Goal: Information Seeking & Learning: Learn about a topic

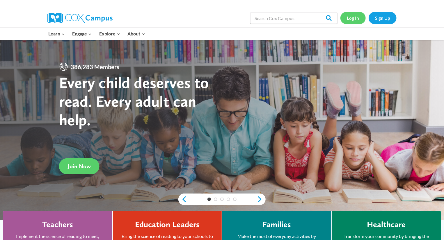
click at [355, 16] on link "Log In" at bounding box center [352, 18] width 25 height 12
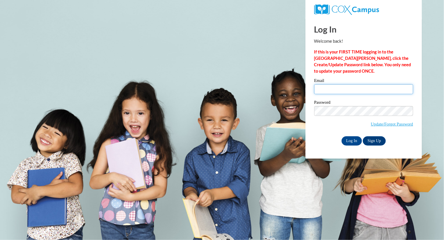
click at [347, 86] on input "Email" at bounding box center [363, 89] width 99 height 10
type input "eeitel@greenfield.k12.wi.us"
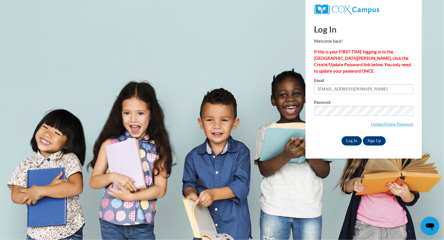
click at [353, 140] on input "Log In" at bounding box center [352, 140] width 20 height 9
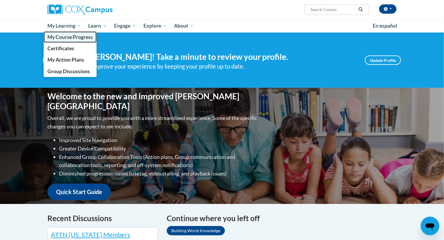
click at [65, 36] on span "My Course Progress" at bounding box center [69, 37] width 45 height 6
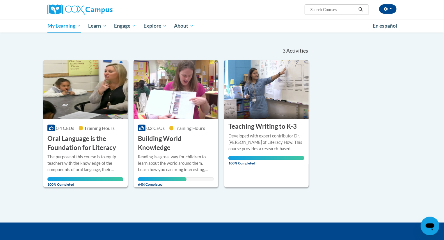
scroll to position [54, 0]
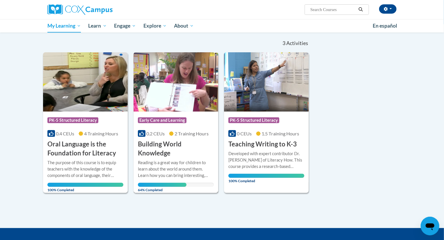
click at [177, 158] on div "More Info Open Reading is a great way for children to learn about the world aro…" at bounding box center [176, 175] width 85 height 34
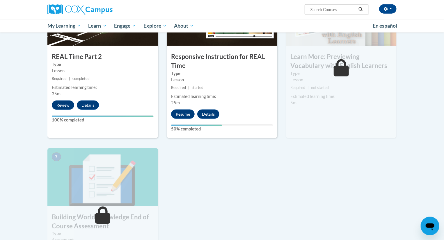
scroll to position [327, 0]
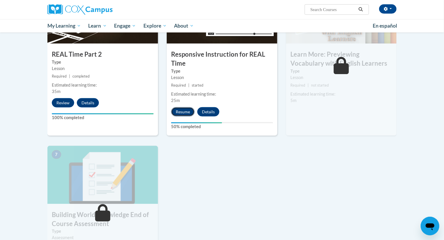
click at [184, 109] on button "Resume" at bounding box center [183, 111] width 24 height 9
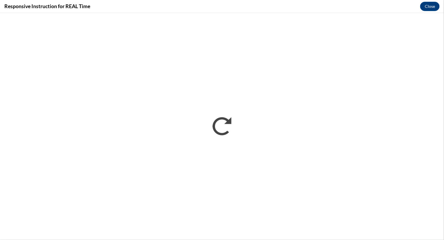
scroll to position [0, 0]
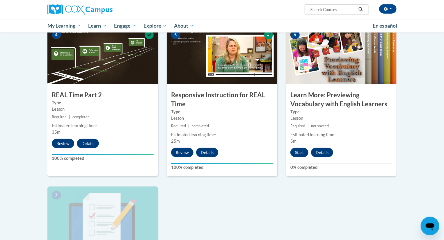
scroll to position [264, 0]
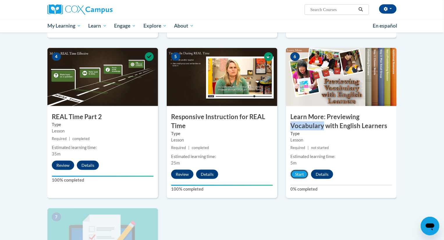
click at [297, 176] on button "Start" at bounding box center [299, 174] width 18 height 9
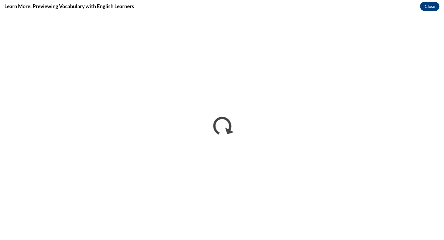
scroll to position [0, 0]
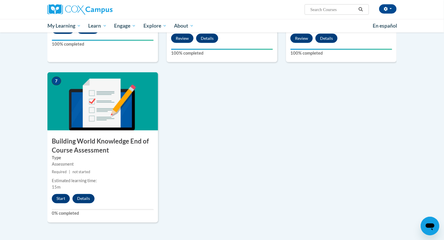
scroll to position [406, 0]
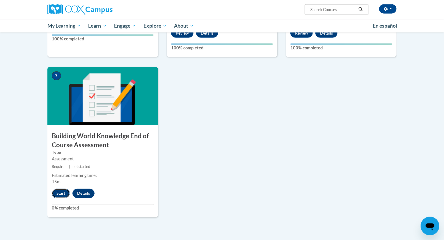
click at [64, 193] on button "Start" at bounding box center [61, 193] width 18 height 9
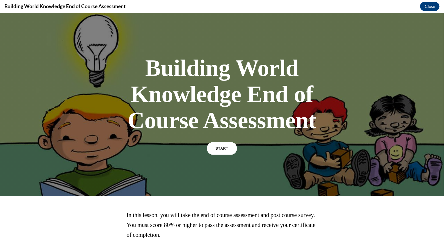
scroll to position [0, 0]
click at [220, 143] on link "START" at bounding box center [222, 148] width 32 height 13
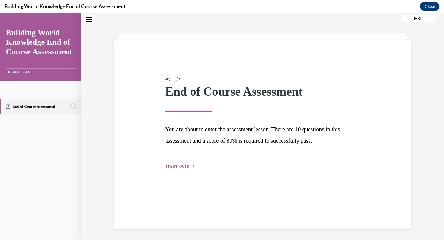
scroll to position [18, 0]
click at [191, 164] on button "START QUIZ" at bounding box center [180, 165] width 30 height 5
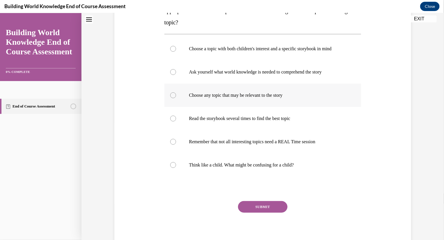
scroll to position [118, 0]
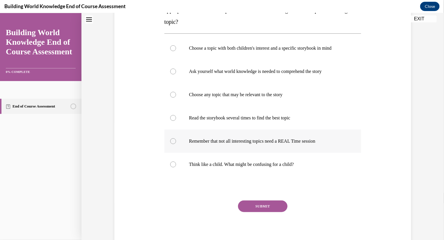
click at [236, 142] on p "Remember that not all interesting topics need a REAL Time session" at bounding box center [268, 141] width 158 height 6
click at [176, 142] on input "Remember that not all interesting topics need a REAL Time session" at bounding box center [173, 141] width 6 height 6
radio input "true"
click at [237, 174] on label "Think like a child. What might be confusing for a child?" at bounding box center [262, 164] width 197 height 23
click at [176, 167] on input "Think like a child. What might be confusing for a child?" at bounding box center [173, 164] width 6 height 6
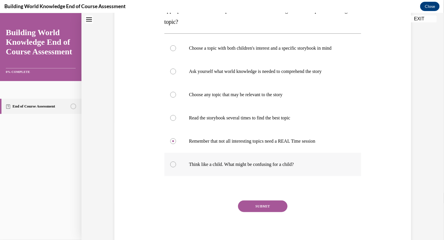
radio input "true"
click at [252, 205] on button "SUBMIT" at bounding box center [262, 206] width 49 height 12
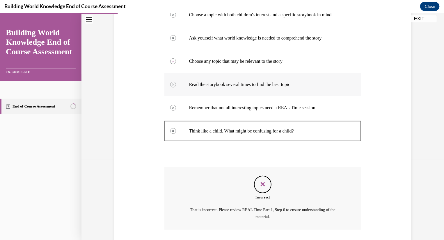
scroll to position [192, 0]
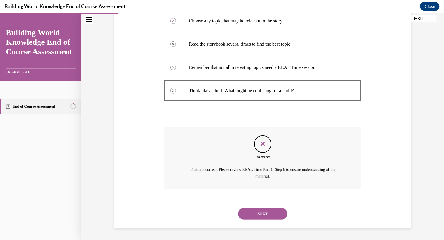
click at [253, 211] on button "NEXT" at bounding box center [262, 214] width 49 height 12
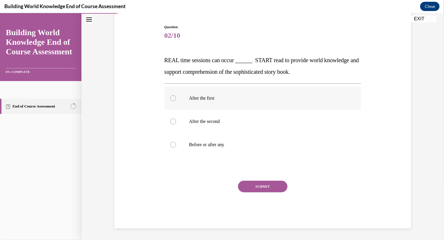
click at [216, 98] on p "After the first" at bounding box center [268, 98] width 158 height 6
click at [176, 98] on input "After the first" at bounding box center [173, 98] width 6 height 6
radio input "true"
click at [259, 184] on button "SUBMIT" at bounding box center [262, 187] width 49 height 12
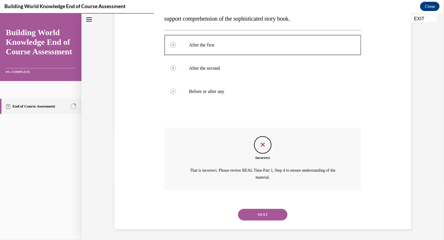
scroll to position [111, 0]
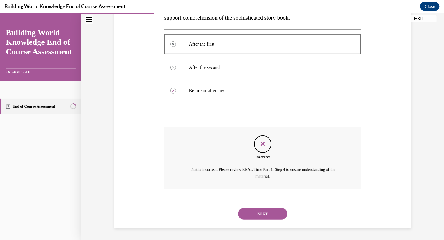
click at [260, 221] on div "NEXT" at bounding box center [262, 213] width 197 height 23
click at [260, 216] on button "NEXT" at bounding box center [262, 214] width 49 height 12
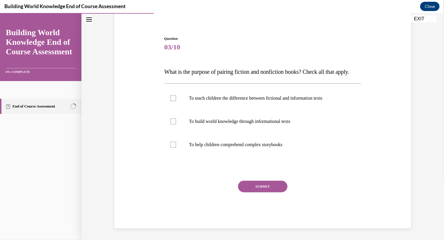
scroll to position [56, 0]
click at [245, 98] on p "To teach children the difference between fictional and information texts" at bounding box center [268, 98] width 158 height 6
click at [176, 98] on input "To teach children the difference between fictional and information texts" at bounding box center [173, 98] width 6 height 6
checkbox input "true"
click at [251, 127] on label "To build world knowledge through informational texts" at bounding box center [262, 121] width 197 height 23
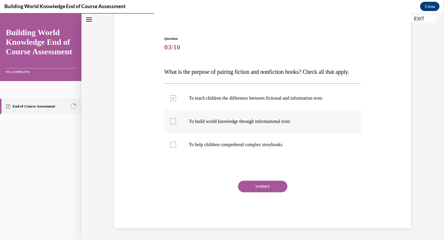
click at [176, 124] on input "To build world knowledge through informational texts" at bounding box center [173, 121] width 6 height 6
checkbox input "true"
click at [257, 187] on button "SUBMIT" at bounding box center [262, 187] width 49 height 12
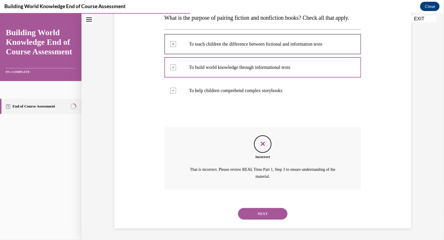
scroll to position [111, 0]
click at [255, 219] on button "NEXT" at bounding box center [262, 214] width 49 height 12
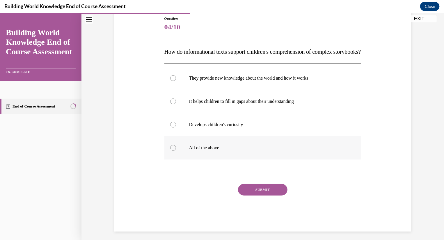
click at [246, 159] on label "All of the above" at bounding box center [262, 147] width 197 height 23
click at [176, 151] on input "All of the above" at bounding box center [173, 148] width 6 height 6
radio input "true"
click at [263, 194] on div "Question 04/10 How do informational texts support children's comprehension of c…" at bounding box center [262, 124] width 197 height 216
click at [264, 195] on button "SUBMIT" at bounding box center [262, 190] width 49 height 12
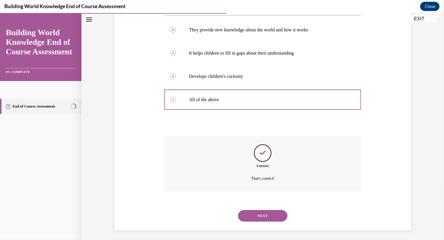
scroll to position [127, 0]
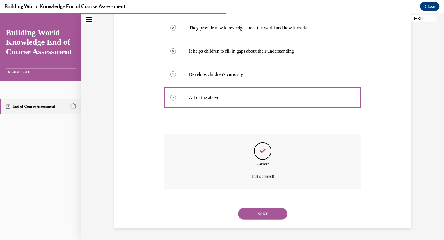
click at [264, 218] on button "NEXT" at bounding box center [262, 214] width 49 height 12
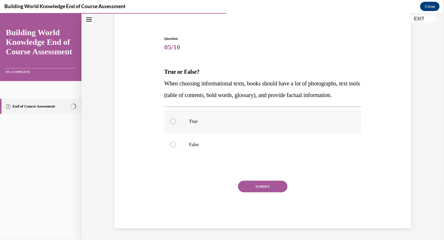
click at [223, 113] on label "True" at bounding box center [262, 121] width 197 height 23
click at [176, 118] on input "True" at bounding box center [173, 121] width 6 height 6
radio input "true"
click at [266, 188] on button "SUBMIT" at bounding box center [262, 187] width 49 height 12
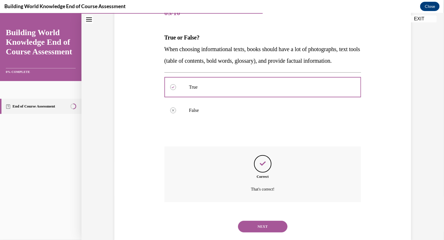
scroll to position [104, 0]
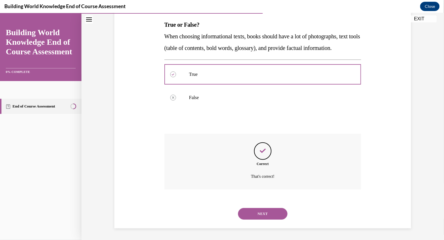
click at [262, 214] on button "NEXT" at bounding box center [262, 214] width 49 height 12
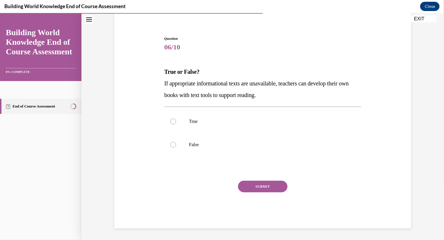
scroll to position [45, 0]
click at [244, 140] on label "False" at bounding box center [262, 144] width 197 height 23
click at [176, 142] on input "False" at bounding box center [173, 145] width 6 height 6
radio input "true"
click at [252, 184] on button "SUBMIT" at bounding box center [262, 187] width 49 height 12
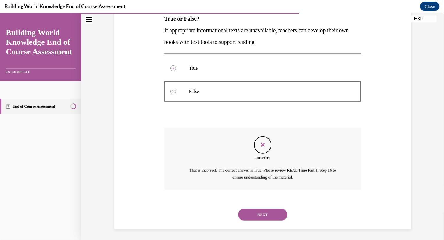
scroll to position [99, 0]
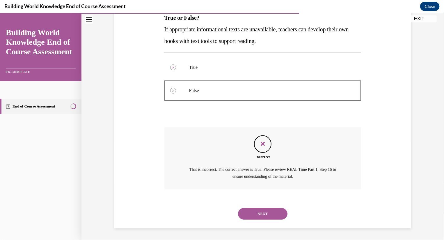
click at [260, 217] on button "NEXT" at bounding box center [262, 214] width 49 height 12
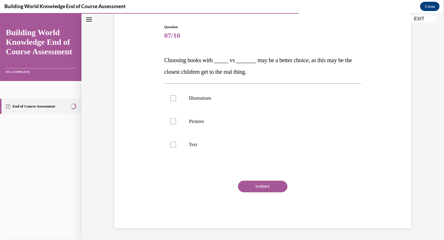
scroll to position [56, 0]
click at [212, 123] on p "Pictures" at bounding box center [268, 121] width 158 height 6
click at [176, 123] on input "Pictures" at bounding box center [173, 121] width 6 height 6
checkbox input "true"
click at [209, 103] on label "Illustrations" at bounding box center [262, 97] width 197 height 23
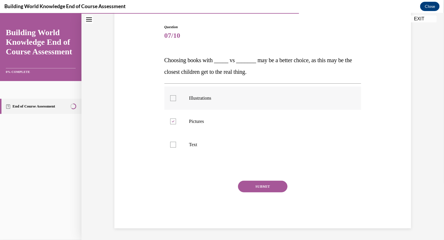
click at [176, 101] on input "Illustrations" at bounding box center [173, 98] width 6 height 6
checkbox input "true"
click at [255, 186] on button "SUBMIT" at bounding box center [262, 187] width 49 height 12
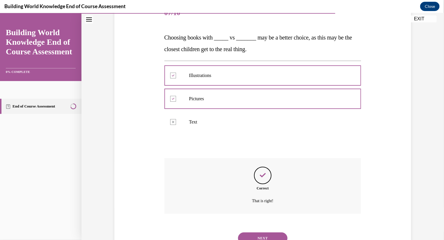
scroll to position [104, 0]
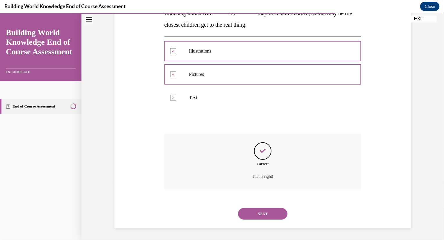
click at [257, 210] on button "NEXT" at bounding box center [262, 214] width 49 height 12
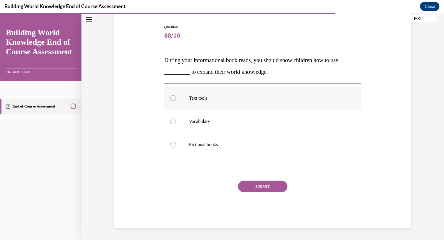
click at [241, 99] on p "Text tools" at bounding box center [268, 98] width 158 height 6
click at [176, 99] on input "Text tools" at bounding box center [173, 98] width 6 height 6
radio input "true"
click at [260, 187] on button "SUBMIT" at bounding box center [262, 187] width 49 height 12
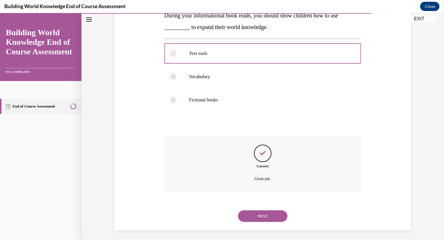
scroll to position [104, 0]
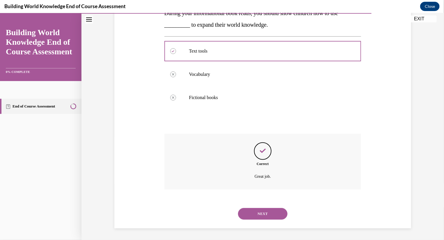
click at [259, 212] on button "NEXT" at bounding box center [262, 214] width 49 height 12
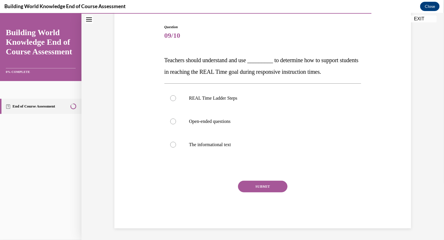
scroll to position [56, 0]
click at [231, 89] on label "REAL Time Ladder Steps" at bounding box center [262, 97] width 197 height 23
click at [176, 95] on input "REAL Time Ladder Steps" at bounding box center [173, 98] width 6 height 6
radio input "true"
click at [270, 199] on div "SUBMIT" at bounding box center [262, 195] width 197 height 29
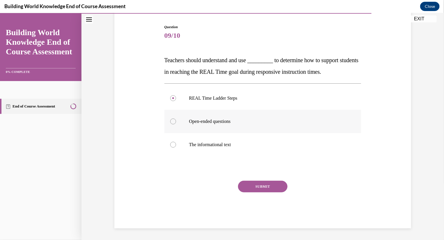
click at [254, 128] on label "Open-ended questions" at bounding box center [262, 121] width 197 height 23
click at [176, 124] on input "Open-ended questions" at bounding box center [173, 121] width 6 height 6
radio input "true"
click at [266, 187] on button "SUBMIT" at bounding box center [262, 187] width 49 height 12
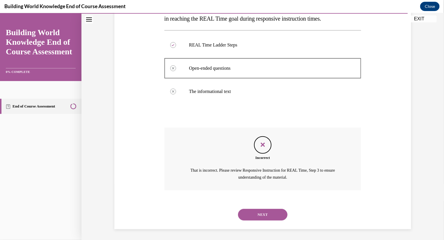
scroll to position [111, 0]
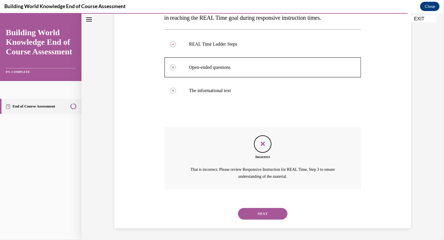
click at [264, 213] on button "NEXT" at bounding box center [262, 214] width 49 height 12
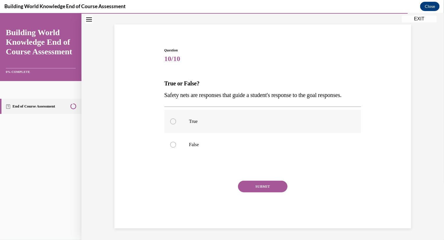
click at [224, 121] on p "True" at bounding box center [268, 121] width 158 height 6
click at [176, 121] on input "True" at bounding box center [173, 121] width 6 height 6
radio input "true"
click at [255, 179] on div "Question 10/10 True or False? Safety nets are responses that guide a student's …" at bounding box center [262, 137] width 197 height 181
click at [254, 187] on button "SUBMIT" at bounding box center [262, 187] width 49 height 12
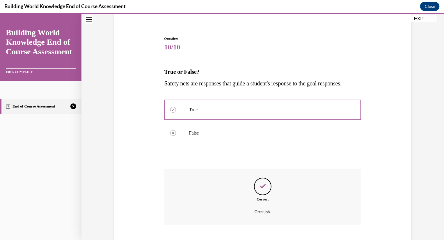
scroll to position [92, 0]
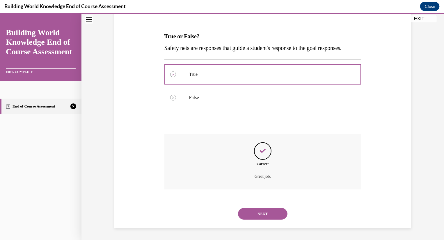
click at [263, 211] on button "NEXT" at bounding box center [262, 214] width 49 height 12
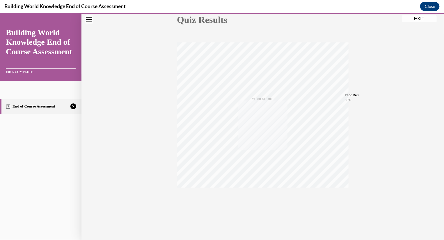
scroll to position [71, 0]
click at [263, 209] on button "TAKE AGAIN" at bounding box center [263, 201] width 35 height 26
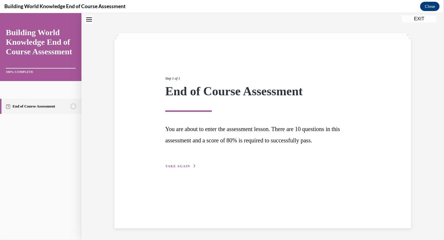
scroll to position [18, 0]
click at [187, 166] on span "TAKE AGAIN" at bounding box center [177, 166] width 25 height 4
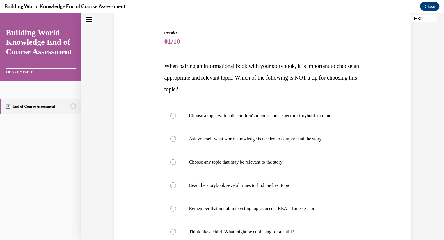
scroll to position [51, 0]
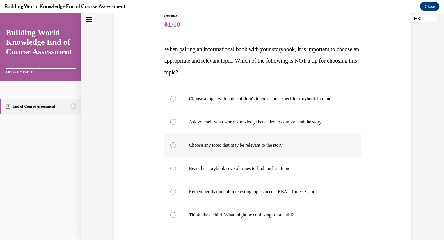
click at [238, 153] on label "Choose any topic that may be relevant to the story" at bounding box center [262, 145] width 197 height 23
click at [176, 148] on input "Choose any topic that may be relevant to the story" at bounding box center [173, 145] width 6 height 6
radio input "true"
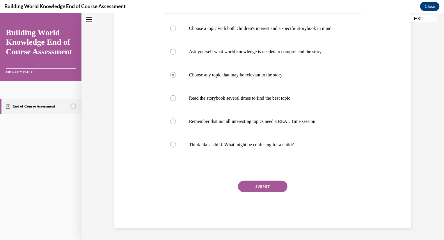
click at [262, 184] on button "SUBMIT" at bounding box center [262, 187] width 49 height 12
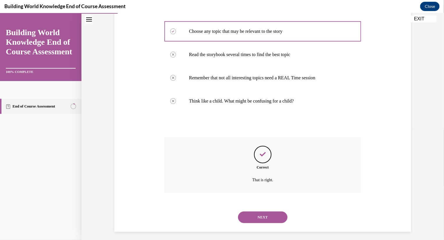
scroll to position [185, 0]
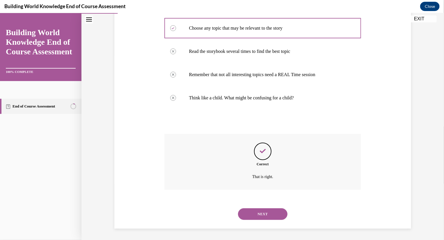
click at [268, 210] on button "NEXT" at bounding box center [262, 214] width 49 height 12
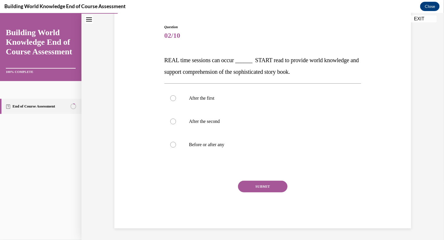
scroll to position [56, 0]
click at [218, 104] on label "After the first" at bounding box center [262, 97] width 197 height 23
click at [176, 101] on input "After the first" at bounding box center [173, 98] width 6 height 6
radio input "true"
click at [250, 183] on button "SUBMIT" at bounding box center [262, 187] width 49 height 12
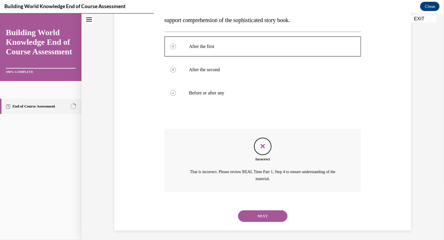
scroll to position [111, 0]
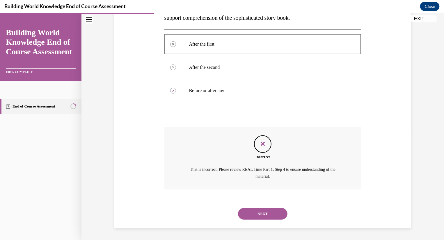
click at [257, 210] on button "NEXT" at bounding box center [262, 214] width 49 height 12
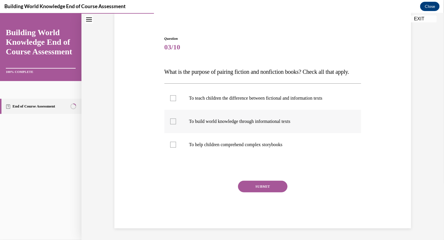
click at [254, 122] on p "To build world knowledge through informational texts" at bounding box center [268, 121] width 158 height 6
click at [176, 122] on input "To build world knowledge through informational texts" at bounding box center [173, 121] width 6 height 6
checkbox input "true"
click at [256, 138] on label "To help children comprehend complex storybooks" at bounding box center [262, 144] width 197 height 23
click at [176, 142] on input "To help children comprehend complex storybooks" at bounding box center [173, 145] width 6 height 6
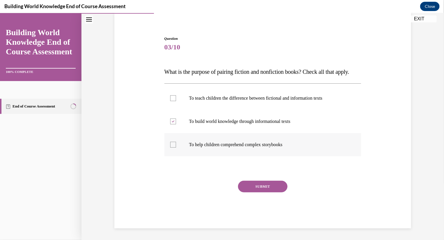
checkbox input "true"
click at [267, 188] on button "SUBMIT" at bounding box center [262, 187] width 49 height 12
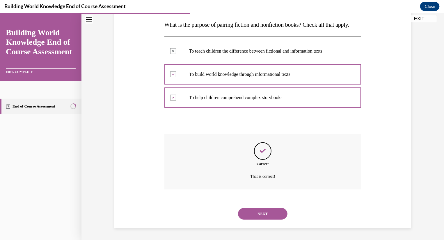
scroll to position [104, 0]
click at [262, 217] on button "NEXT" at bounding box center [262, 214] width 49 height 12
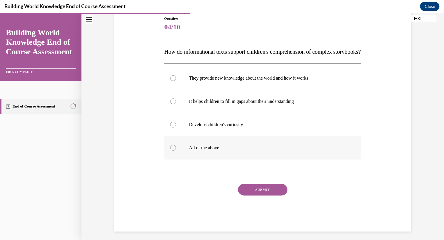
click at [218, 151] on p "All of the above" at bounding box center [268, 148] width 158 height 6
click at [176, 151] on input "All of the above" at bounding box center [173, 148] width 6 height 6
radio input "true"
click at [281, 195] on button "SUBMIT" at bounding box center [262, 190] width 49 height 12
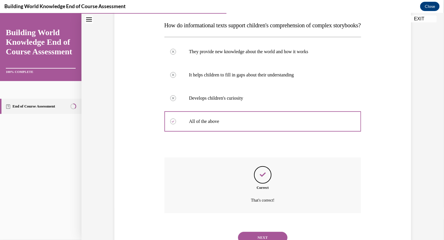
scroll to position [127, 0]
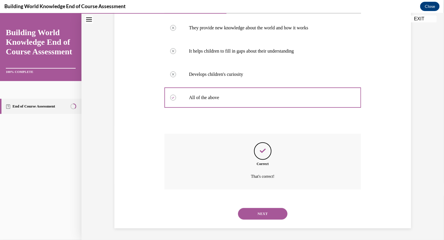
click at [273, 215] on button "NEXT" at bounding box center [262, 214] width 49 height 12
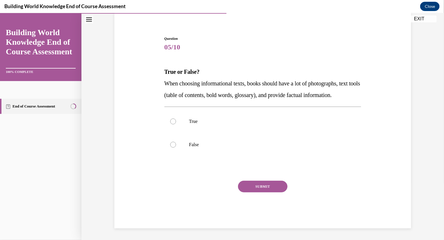
scroll to position [56, 0]
click at [254, 125] on label "True" at bounding box center [262, 121] width 197 height 23
click at [176, 124] on input "True" at bounding box center [173, 121] width 6 height 6
radio input "true"
click at [252, 188] on button "SUBMIT" at bounding box center [262, 187] width 49 height 12
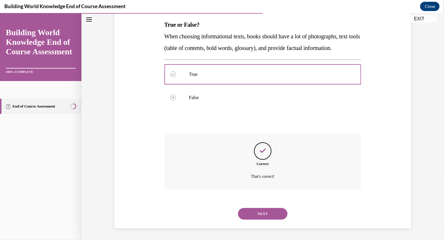
scroll to position [104, 0]
click at [263, 216] on button "NEXT" at bounding box center [262, 214] width 49 height 12
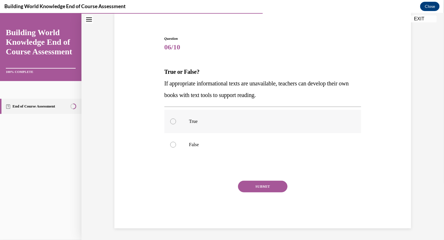
click at [265, 131] on label "True" at bounding box center [262, 121] width 197 height 23
click at [176, 124] on input "True" at bounding box center [173, 121] width 6 height 6
radio input "true"
click at [264, 184] on button "SUBMIT" at bounding box center [262, 187] width 49 height 12
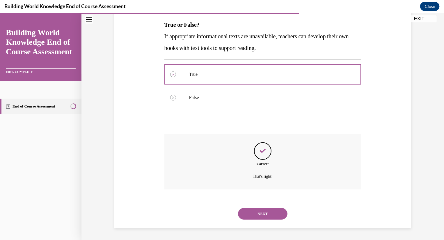
click at [262, 213] on button "NEXT" at bounding box center [262, 214] width 49 height 12
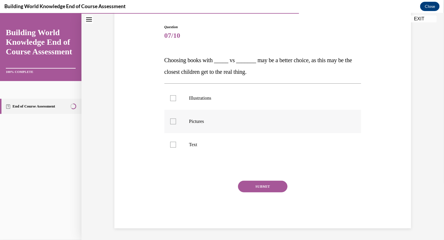
click at [234, 111] on label "Pictures" at bounding box center [262, 121] width 197 height 23
click at [176, 118] on input "Pictures" at bounding box center [173, 121] width 6 height 6
checkbox input "true"
click at [235, 93] on label "Illustrations" at bounding box center [262, 97] width 197 height 23
click at [176, 95] on input "Illustrations" at bounding box center [173, 98] width 6 height 6
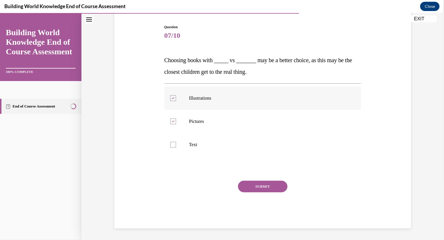
click at [235, 94] on label "Illustrations" at bounding box center [262, 97] width 197 height 23
click at [176, 95] on input "Illustrations" at bounding box center [173, 98] width 6 height 6
checkbox input "false"
click at [231, 118] on p "Pictures" at bounding box center [268, 121] width 158 height 6
click at [176, 118] on input "Pictures" at bounding box center [173, 121] width 6 height 6
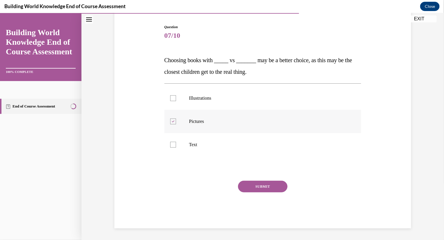
checkbox input "false"
click at [233, 105] on label "Illustrations" at bounding box center [262, 97] width 197 height 23
click at [176, 101] on input "Illustrations" at bounding box center [173, 98] width 6 height 6
click at [230, 105] on label "Illustrations" at bounding box center [262, 97] width 197 height 23
click at [176, 101] on input "Illustrations" at bounding box center [173, 98] width 6 height 6
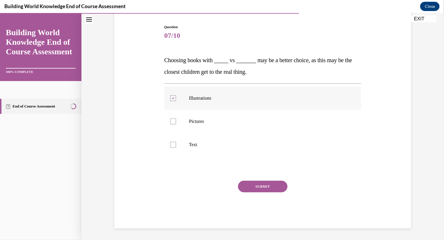
checkbox input "false"
click at [227, 117] on label "Pictures" at bounding box center [262, 121] width 197 height 23
click at [176, 118] on input "Pictures" at bounding box center [173, 121] width 6 height 6
checkbox input "true"
click at [228, 104] on label "Illustrations" at bounding box center [262, 97] width 197 height 23
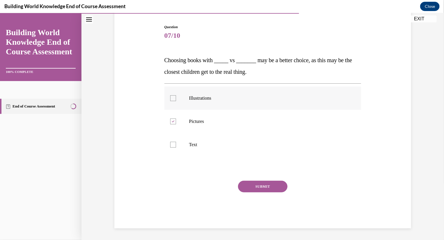
click at [176, 101] on input "Illustrations" at bounding box center [173, 98] width 6 height 6
checkbox input "true"
click at [257, 183] on button "SUBMIT" at bounding box center [262, 187] width 49 height 12
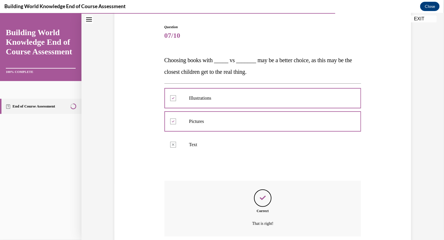
scroll to position [104, 0]
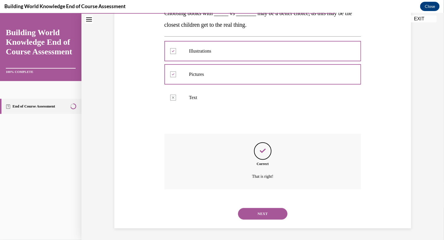
click at [264, 214] on button "NEXT" at bounding box center [262, 214] width 49 height 12
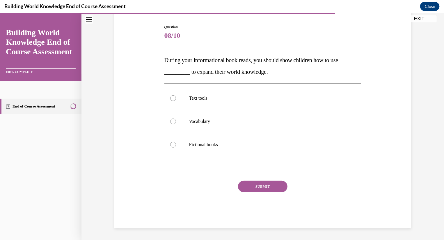
scroll to position [56, 0]
click at [220, 97] on p "Text tools" at bounding box center [268, 98] width 158 height 6
click at [176, 97] on input "Text tools" at bounding box center [173, 98] width 6 height 6
radio input "true"
click at [246, 189] on button "SUBMIT" at bounding box center [262, 187] width 49 height 12
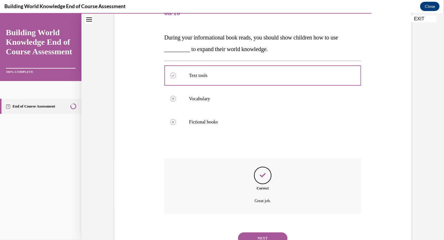
scroll to position [104, 0]
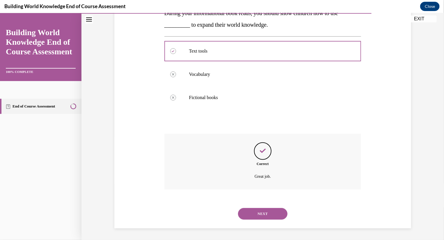
click at [252, 215] on button "NEXT" at bounding box center [262, 214] width 49 height 12
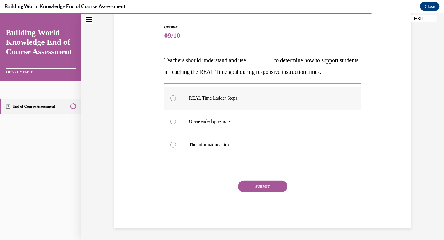
click at [235, 96] on p "REAL Time Ladder Steps" at bounding box center [268, 98] width 158 height 6
click at [176, 96] on input "REAL Time Ladder Steps" at bounding box center [173, 98] width 6 height 6
radio input "true"
click at [264, 187] on button "SUBMIT" at bounding box center [262, 187] width 49 height 12
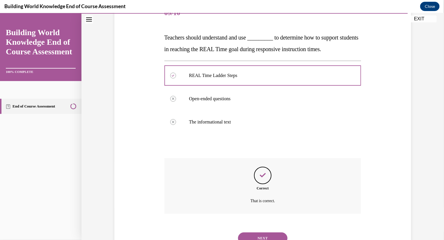
scroll to position [104, 0]
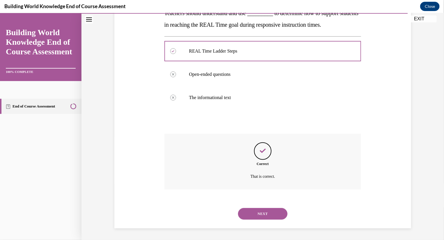
click at [258, 210] on button "NEXT" at bounding box center [262, 214] width 49 height 12
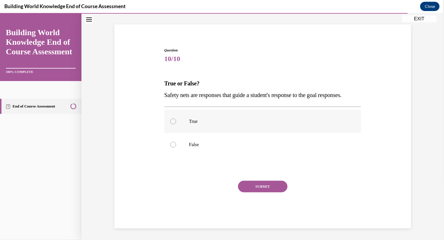
click at [240, 119] on p "True" at bounding box center [268, 121] width 158 height 6
click at [176, 119] on input "True" at bounding box center [173, 121] width 6 height 6
radio input "true"
click at [264, 186] on button "SUBMIT" at bounding box center [262, 187] width 49 height 12
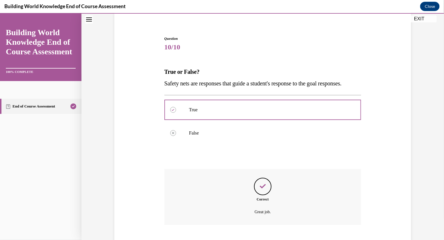
scroll to position [92, 0]
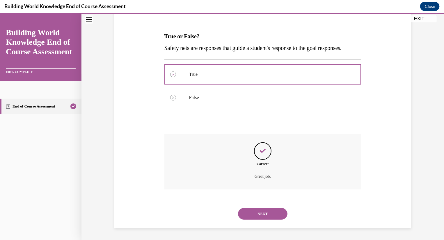
click at [259, 218] on button "NEXT" at bounding box center [262, 214] width 49 height 12
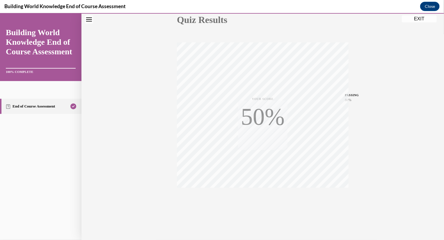
scroll to position [71, 0]
click at [263, 204] on icon "button" at bounding box center [262, 204] width 21 height 6
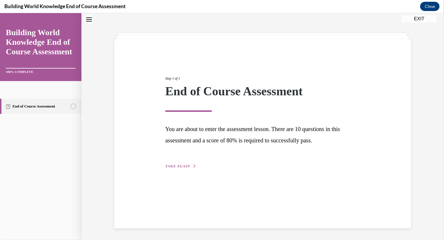
scroll to position [18, 0]
click at [183, 166] on span "TAKE AGAIN" at bounding box center [177, 166] width 25 height 4
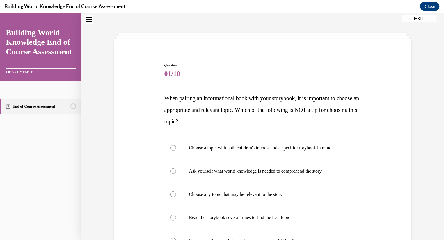
click at [423, 19] on button "EXIT" at bounding box center [419, 18] width 35 height 7
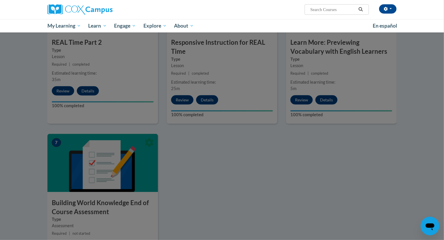
scroll to position [532, 0]
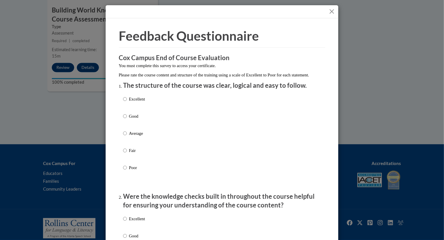
click at [332, 6] on div at bounding box center [222, 11] width 233 height 13
click at [332, 12] on button "Close" at bounding box center [331, 11] width 7 height 7
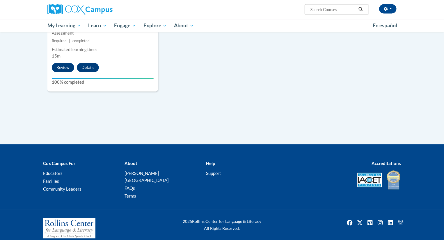
scroll to position [0, 0]
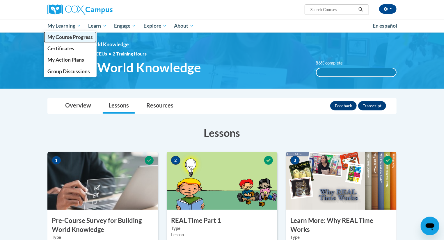
click at [72, 40] on span "My Course Progress" at bounding box center [69, 37] width 45 height 6
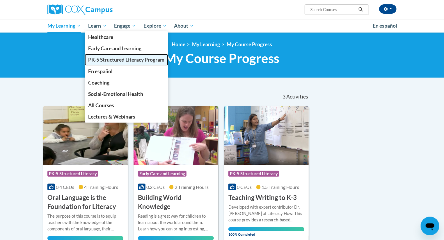
click at [104, 62] on span "PK-5 Structured Literacy Program" at bounding box center [126, 60] width 76 height 6
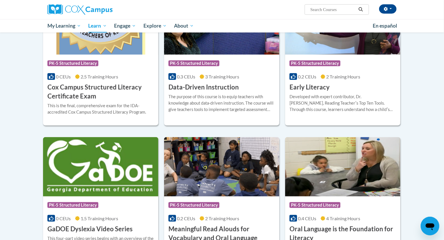
scroll to position [227, 0]
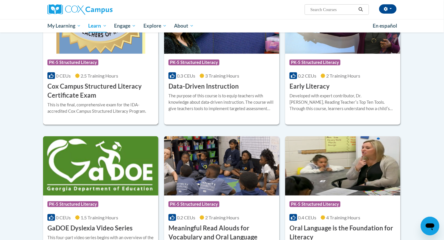
click at [107, 90] on h3 "Cox Campus Structured Literacy Certificate Exam" at bounding box center [100, 91] width 106 height 18
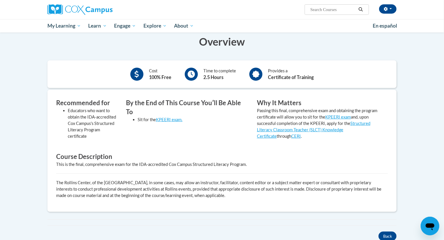
scroll to position [113, 0]
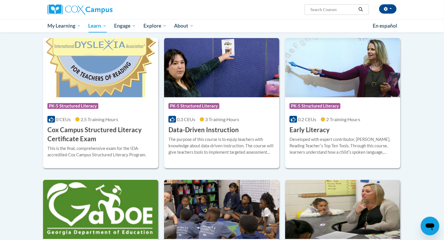
scroll to position [185, 0]
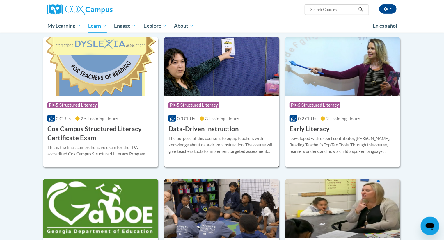
click at [214, 133] on h3 "Data-Driven Instruction" at bounding box center [203, 129] width 70 height 9
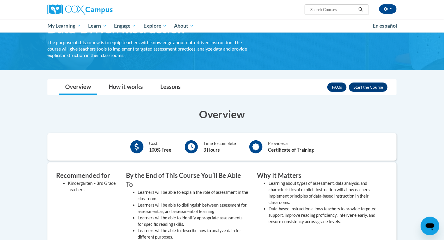
scroll to position [40, 0]
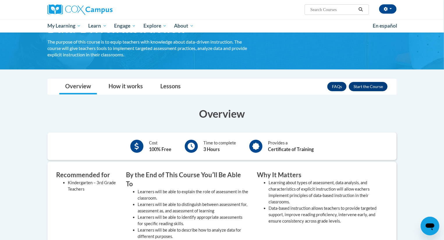
click at [378, 91] on button "Enroll" at bounding box center [368, 86] width 39 height 9
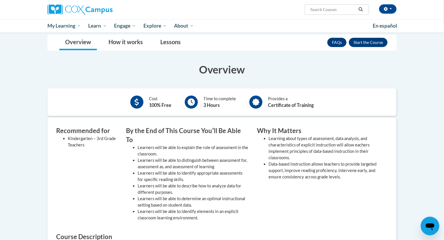
scroll to position [40, 0]
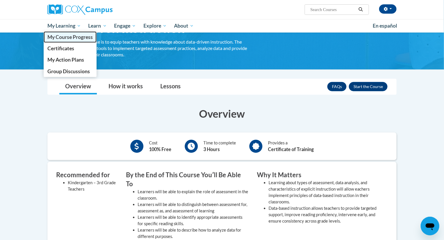
click at [77, 33] on link "My Course Progress" at bounding box center [70, 36] width 53 height 11
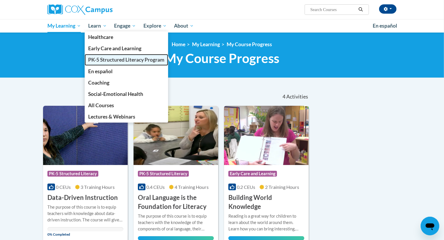
click at [101, 57] on span "PK-5 Structured Literacy Program" at bounding box center [126, 60] width 76 height 6
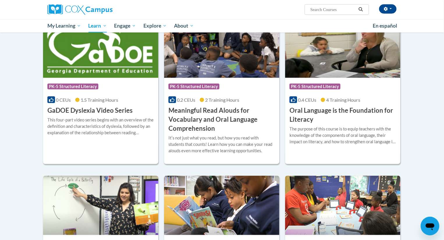
scroll to position [347, 0]
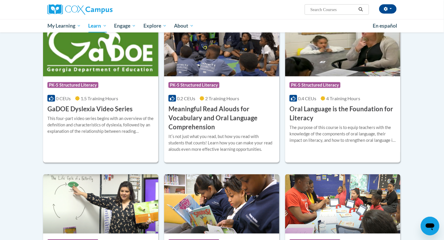
click at [52, 96] on icon at bounding box center [51, 98] width 5 height 5
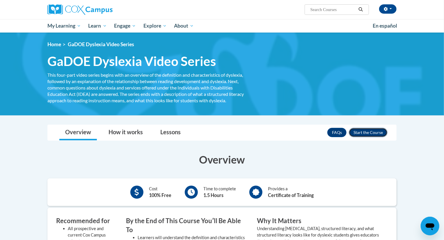
click at [357, 131] on button "Enroll" at bounding box center [368, 132] width 39 height 9
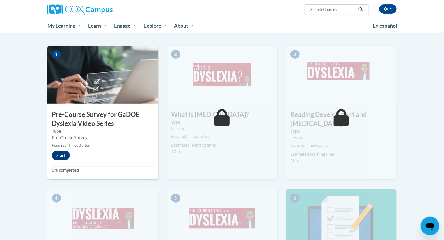
scroll to position [121, 0]
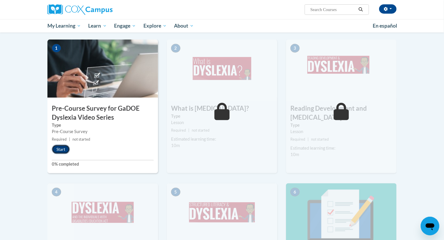
click at [63, 151] on button "Start" at bounding box center [61, 149] width 18 height 9
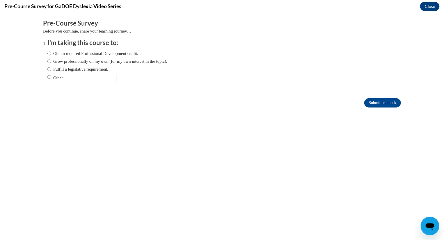
scroll to position [0, 0]
click at [88, 69] on label "Fulfill a legislative requirement." at bounding box center [77, 69] width 61 height 6
click at [51, 69] on input "Fulfill a legislative requirement." at bounding box center [49, 69] width 4 height 6
radio input "true"
click at [54, 69] on label "Fulfill a legislative requirement." at bounding box center [77, 69] width 61 height 6
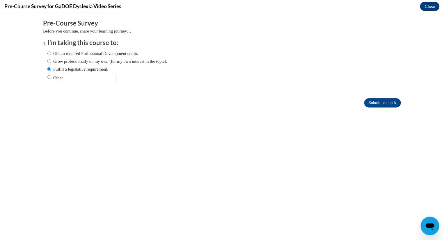
click at [51, 69] on input "Fulfill a legislative requirement." at bounding box center [49, 69] width 4 height 6
click at [58, 54] on label "Obtain required Professional Development credit." at bounding box center [92, 53] width 91 height 6
click at [51, 54] on input "Obtain required Professional Development credit." at bounding box center [49, 53] width 4 height 6
radio input "true"
click at [381, 105] on input "Submit feedback" at bounding box center [382, 102] width 37 height 9
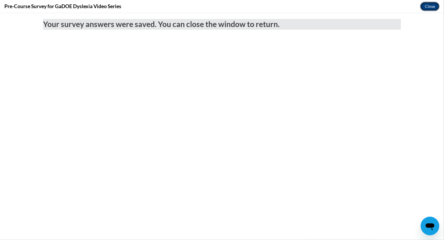
click at [432, 6] on button "Close" at bounding box center [429, 6] width 19 height 9
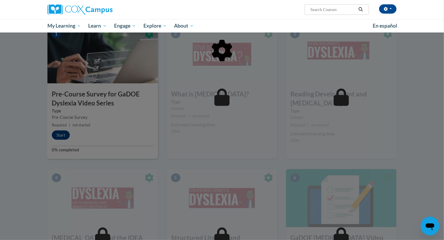
scroll to position [129, 0]
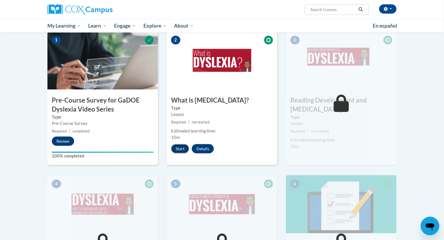
click at [175, 153] on button "Start" at bounding box center [180, 148] width 18 height 9
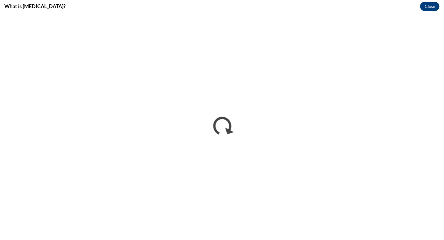
scroll to position [0, 0]
